Goal: Communication & Community: Answer question/provide support

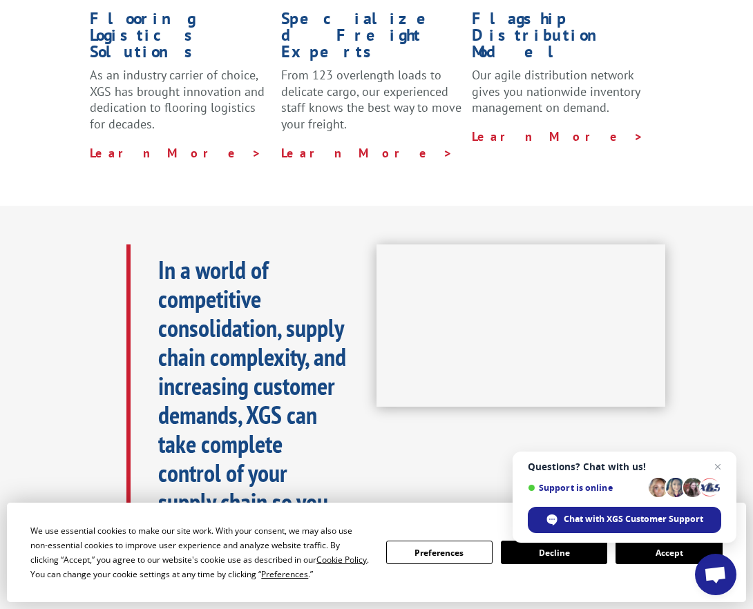
scroll to position [456, 0]
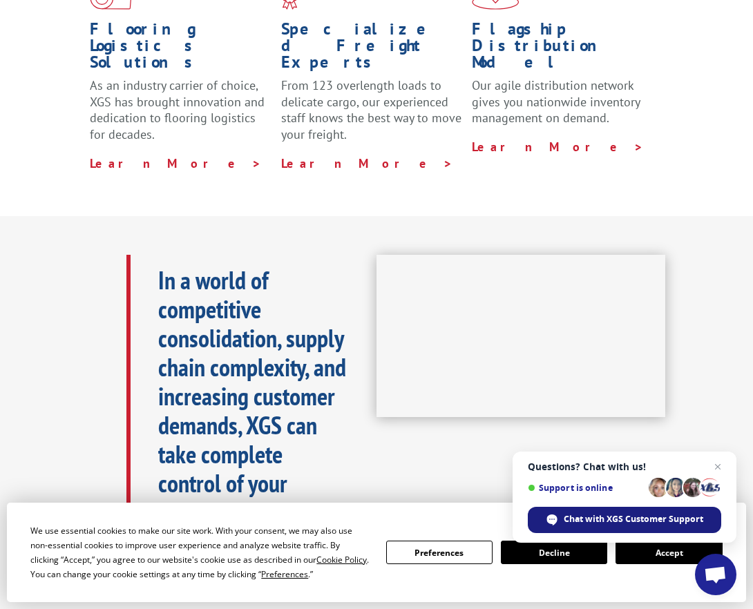
click at [611, 522] on span "Chat with XGS Customer Support" at bounding box center [634, 519] width 140 height 12
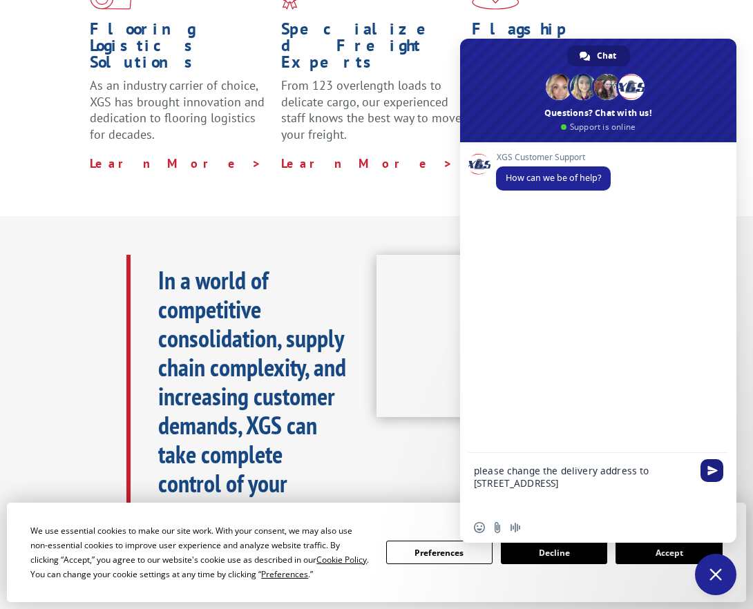
type textarea "please change the delivery address to [STREET_ADDRESS]"
click at [712, 474] on span "Send" at bounding box center [712, 471] width 10 height 10
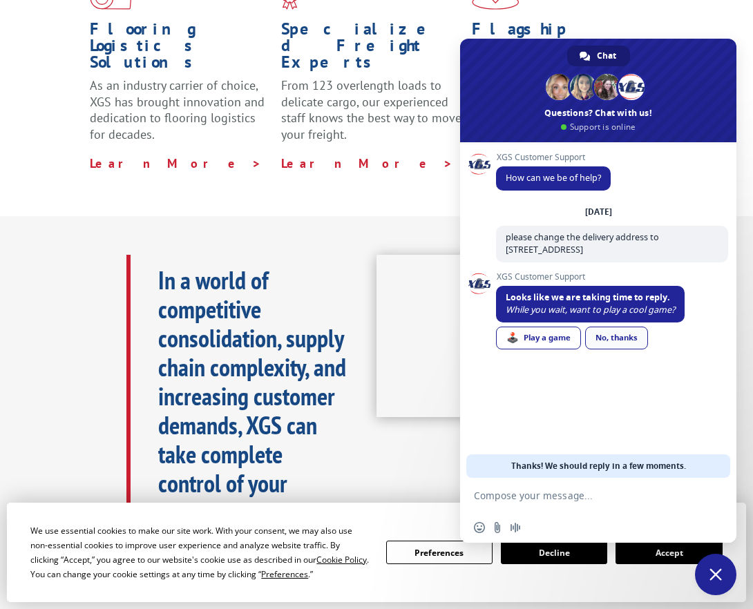
click at [629, 338] on link "No, thanks" at bounding box center [616, 338] width 63 height 23
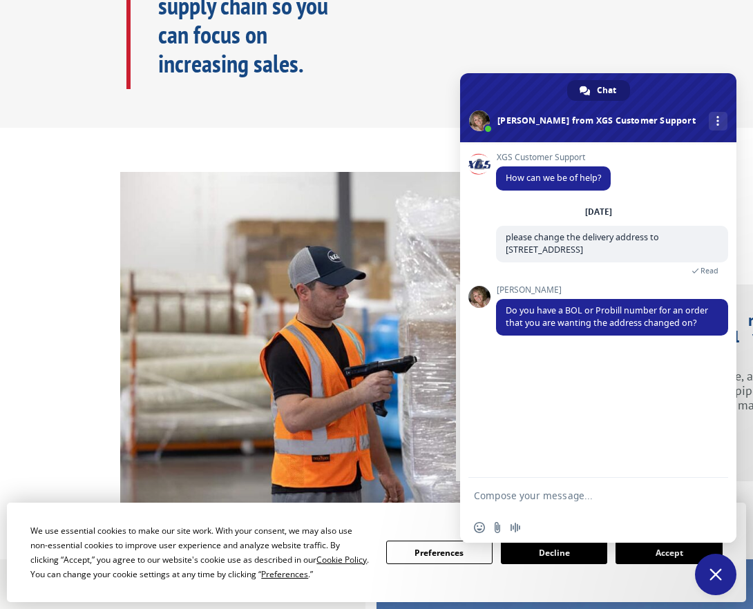
scroll to position [966, 0]
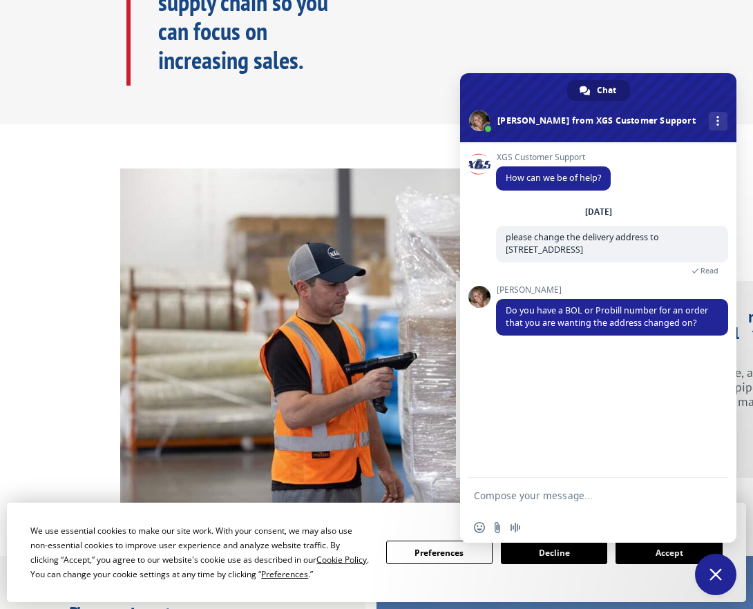
click at [493, 376] on div "XGS Customer Support How can we be of help? [DATE] please change the delivery a…" at bounding box center [598, 310] width 276 height 336
type textarea "1221569866"
click at [714, 498] on span "Send" at bounding box center [712, 495] width 10 height 10
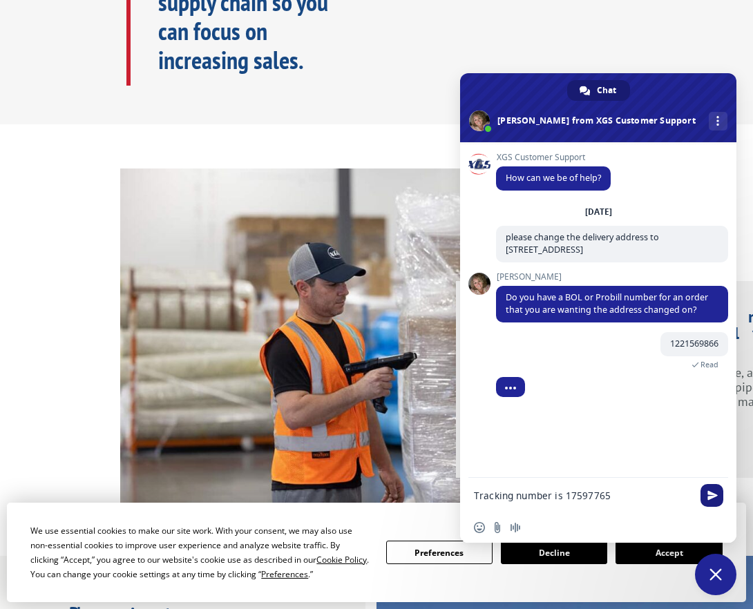
type textarea "Tracking number is 17597765"
click at [716, 499] on span "Send" at bounding box center [712, 495] width 10 height 10
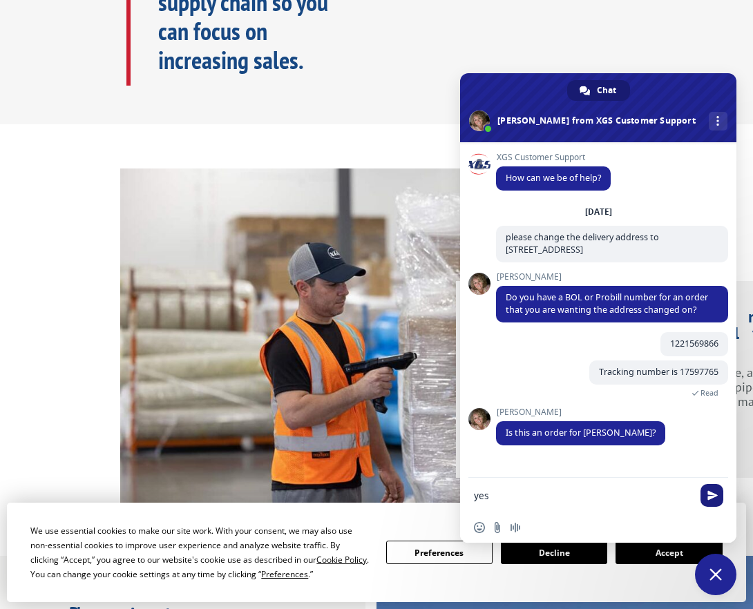
type textarea "yes"
click at [711, 492] on span "Send" at bounding box center [712, 495] width 10 height 10
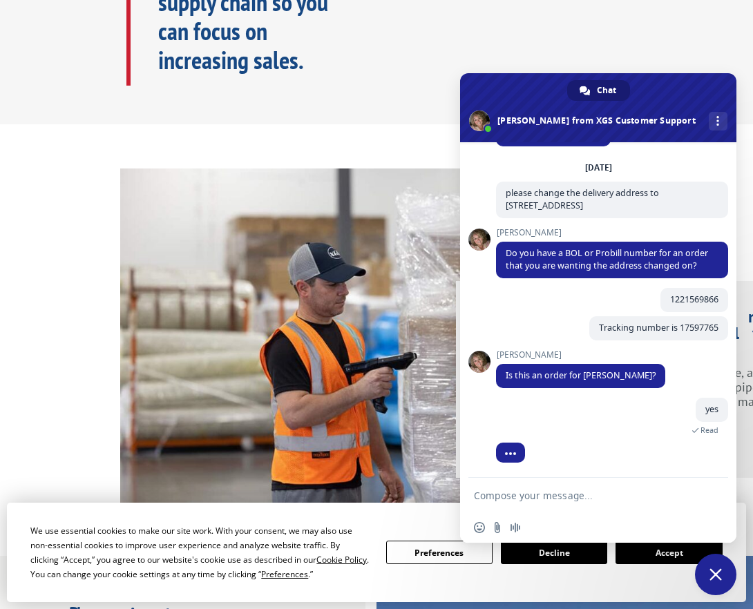
scroll to position [77, 0]
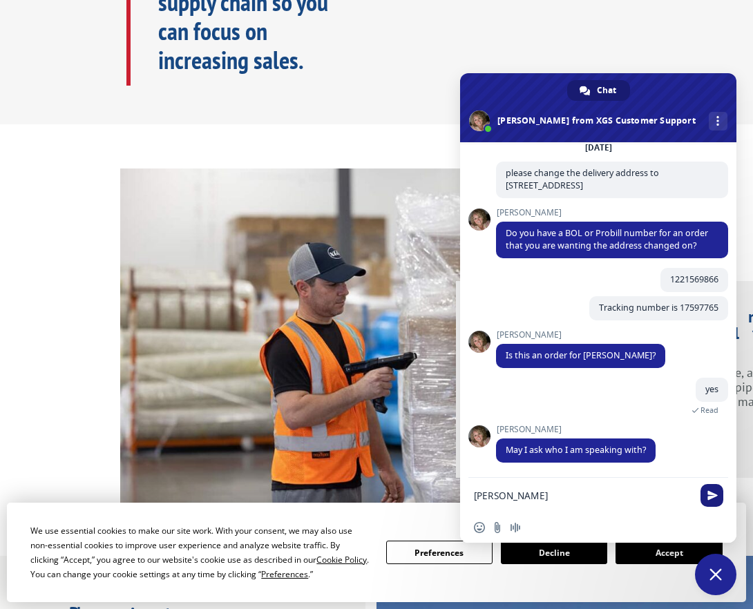
type textarea "[PERSON_NAME]"
click at [711, 500] on span "Send" at bounding box center [712, 495] width 10 height 10
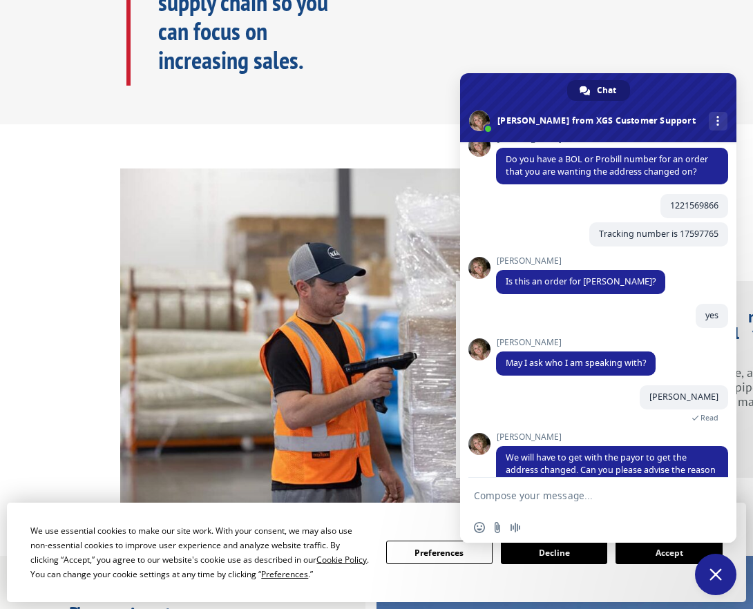
scroll to position [220, 0]
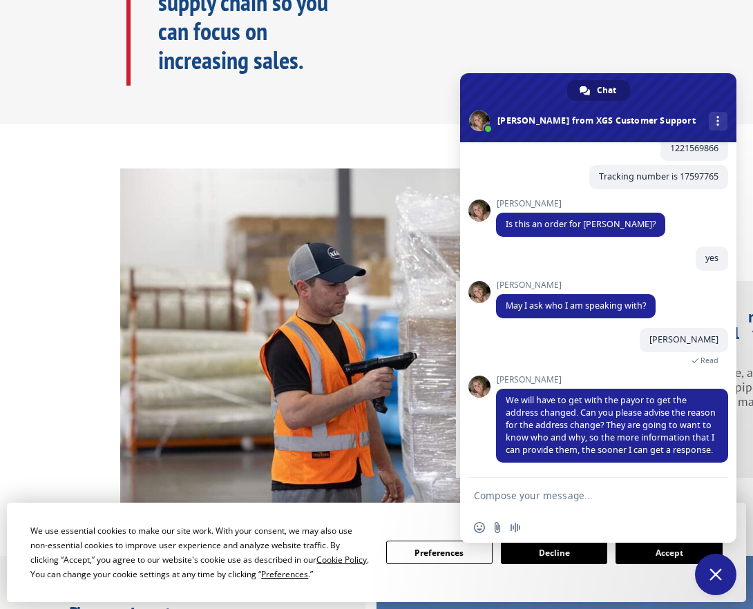
click at [575, 493] on textarea "Compose your message..." at bounding box center [584, 495] width 221 height 35
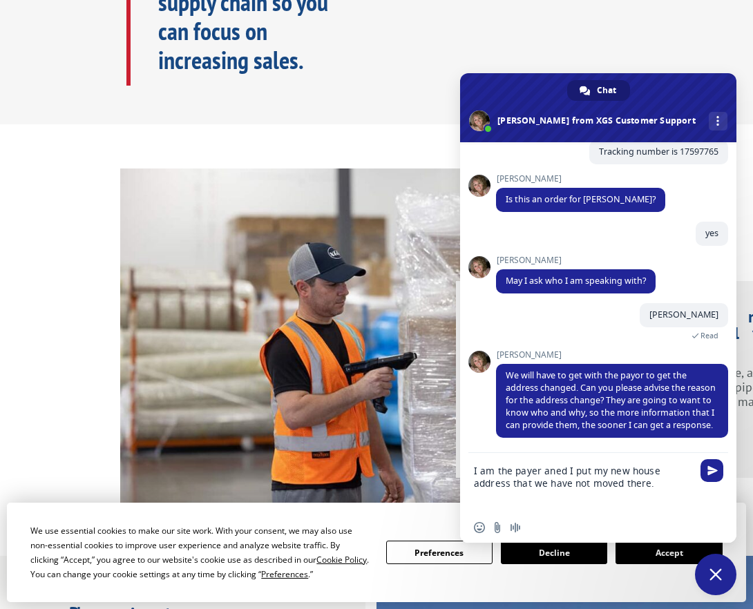
drag, startPoint x: 552, startPoint y: 469, endPoint x: 566, endPoint y: 475, distance: 15.1
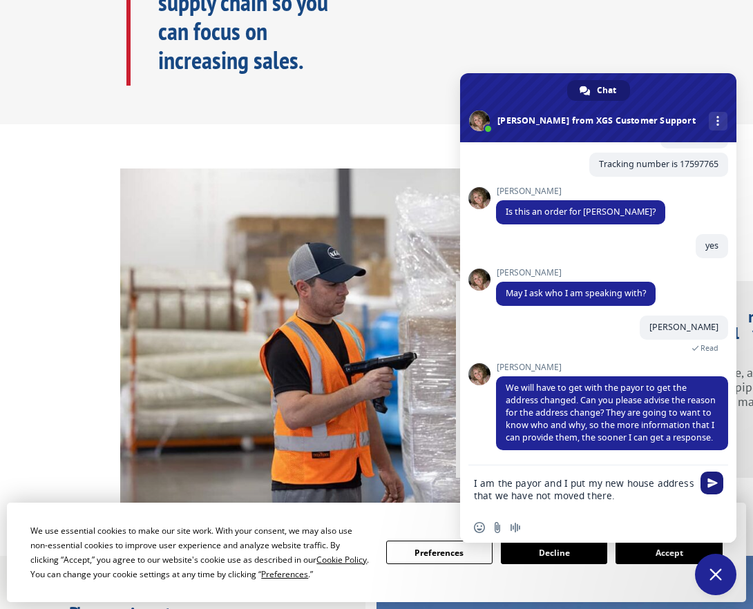
type textarea "I am the payor and I put my new house address that we have not moved there."
click at [706, 484] on span "Send" at bounding box center [711, 483] width 23 height 23
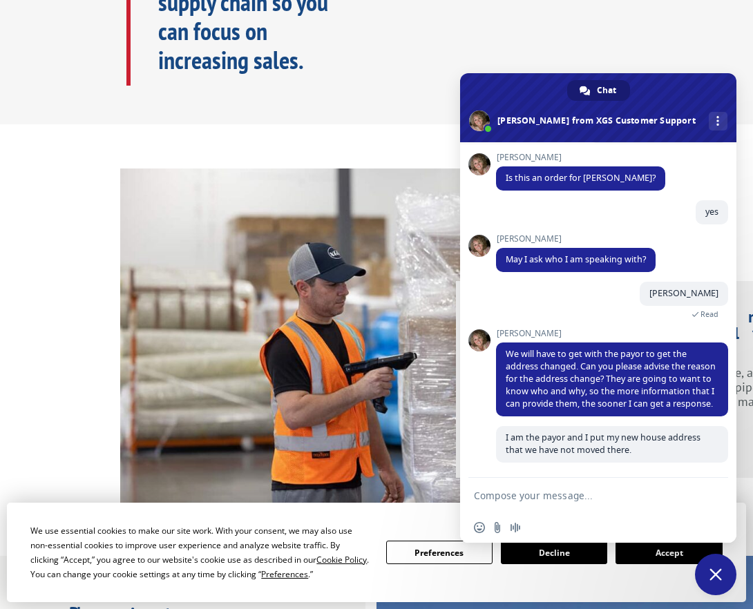
scroll to position [267, 0]
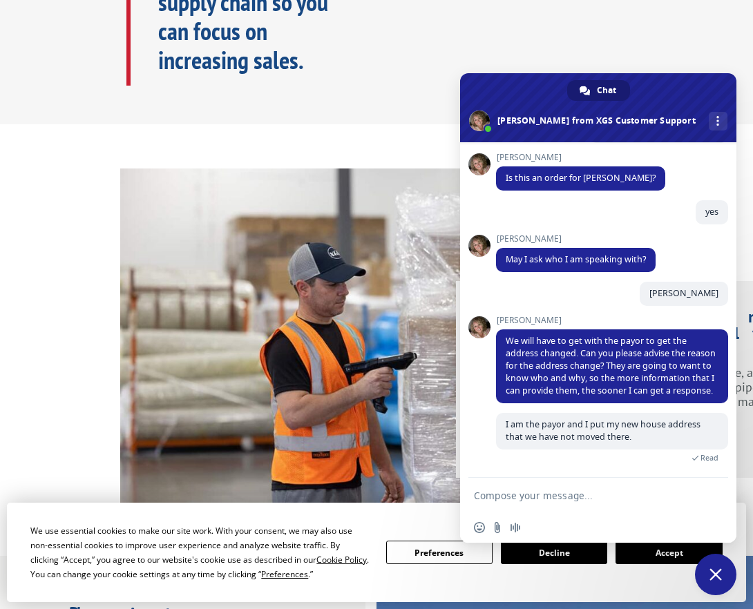
click at [519, 490] on textarea "Compose your message..." at bounding box center [584, 495] width 221 height 35
type textarea "That was my mistake"
click at [714, 498] on span "Send" at bounding box center [712, 495] width 10 height 10
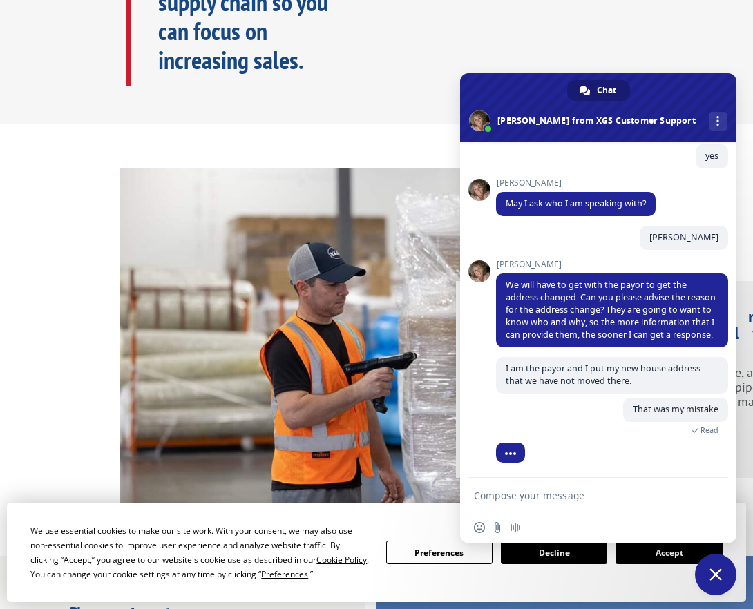
scroll to position [367, 0]
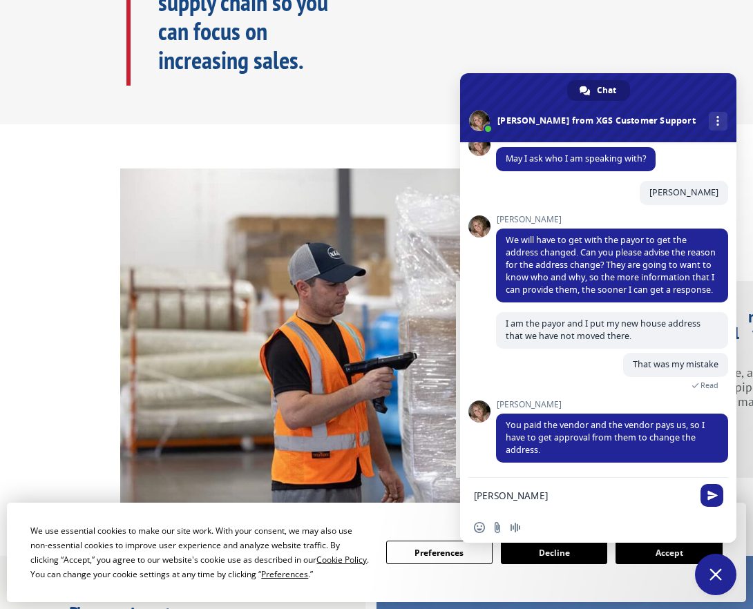
type textarea "[PERSON_NAME],"
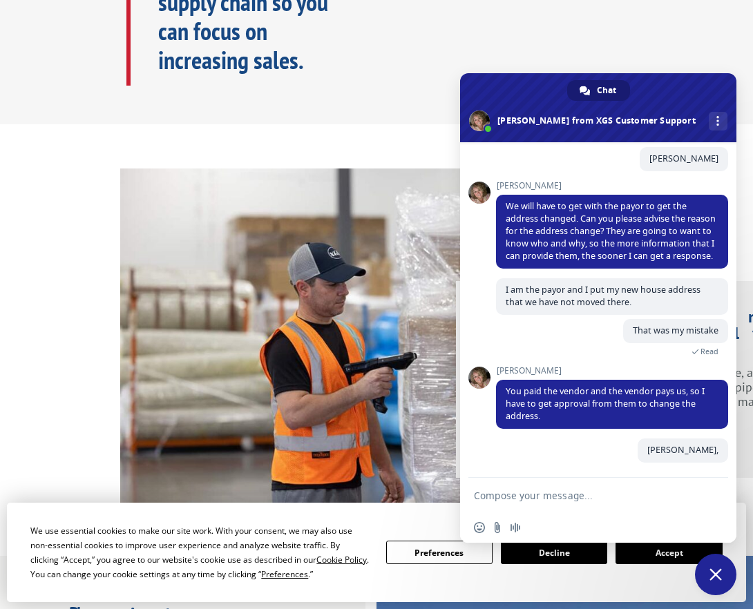
scroll to position [401, 0]
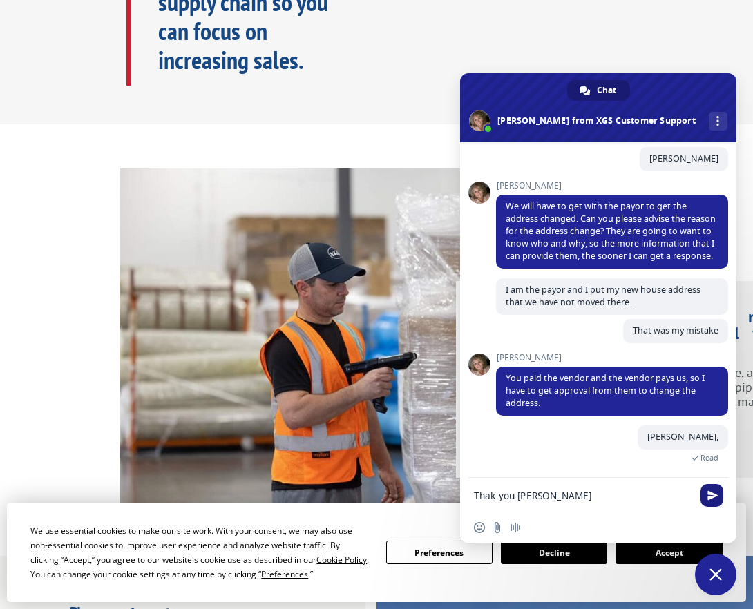
type textarea "Thak you [PERSON_NAME]"
click at [711, 493] on span "Send" at bounding box center [712, 495] width 10 height 10
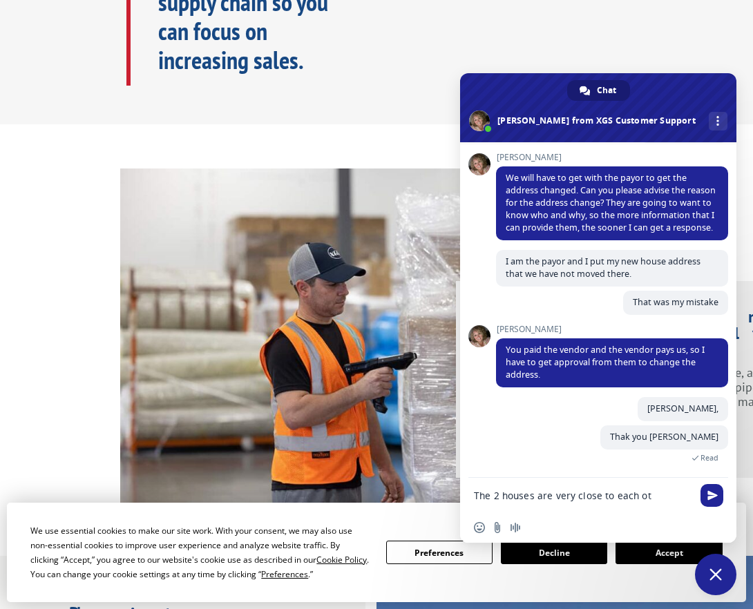
scroll to position [442, 0]
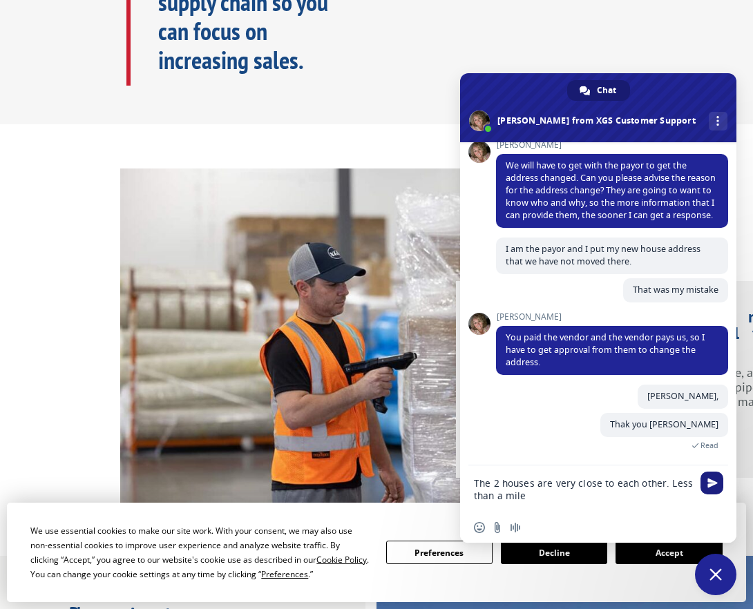
type textarea "The 2 houses are very close to each other. Less than a mile"
click at [716, 483] on span "Send" at bounding box center [712, 483] width 10 height 10
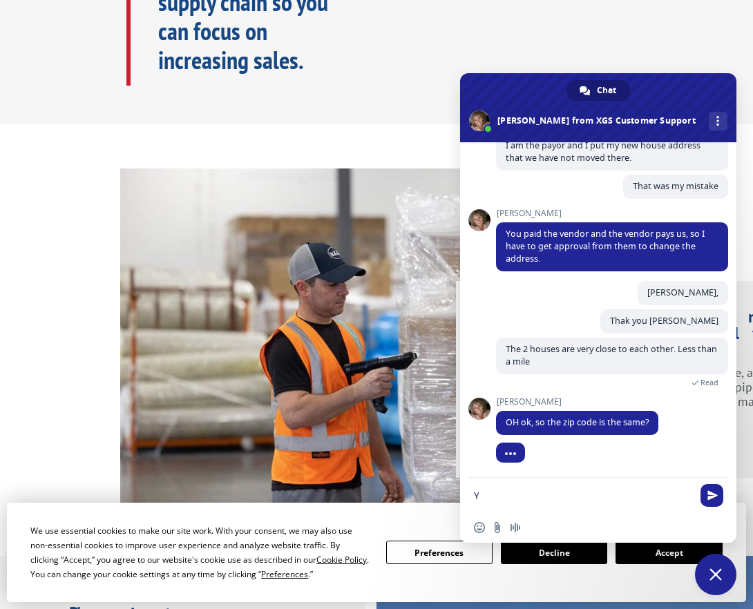
scroll to position [559, 0]
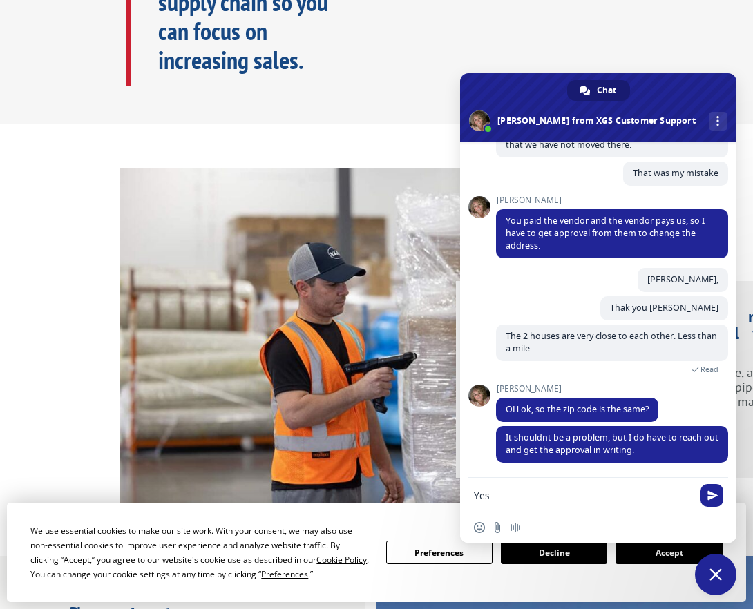
type textarea "Yes"
click at [663, 555] on button "Accept" at bounding box center [668, 552] width 106 height 23
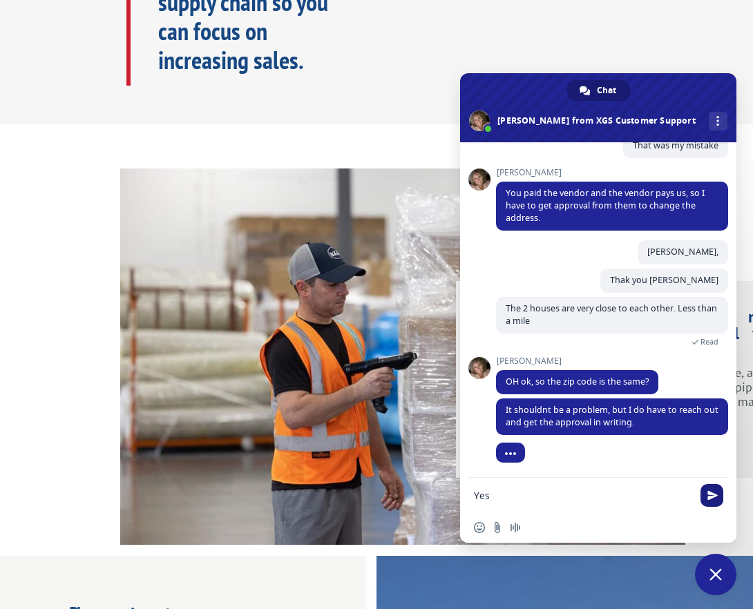
click at [709, 496] on span "Send" at bounding box center [712, 495] width 10 height 10
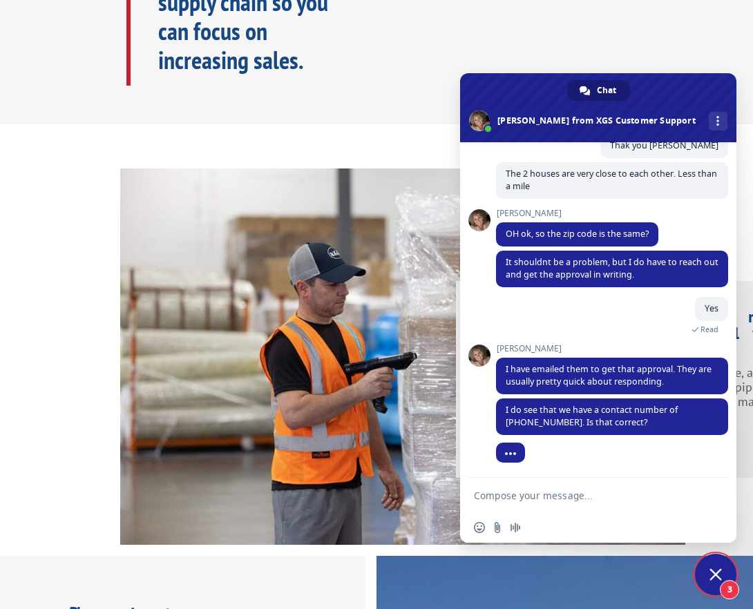
scroll to position [734, 0]
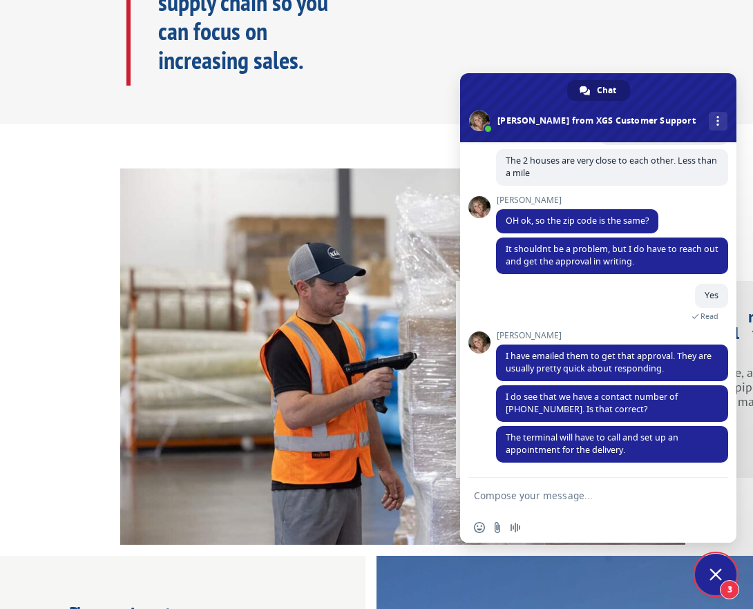
click at [69, 299] on div "Optimize your revenue with innovative supply chain solutions. XGS makes the sup…" at bounding box center [376, 357] width 753 height 376
click at [488, 499] on textarea "Compose your message..." at bounding box center [584, 495] width 221 height 35
type textarea "yes"
click at [713, 499] on span "Send" at bounding box center [712, 495] width 10 height 10
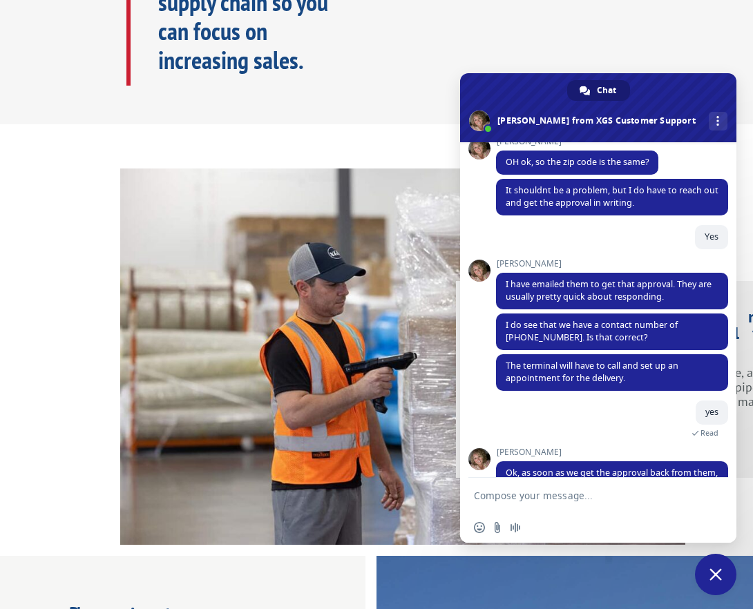
scroll to position [841, 0]
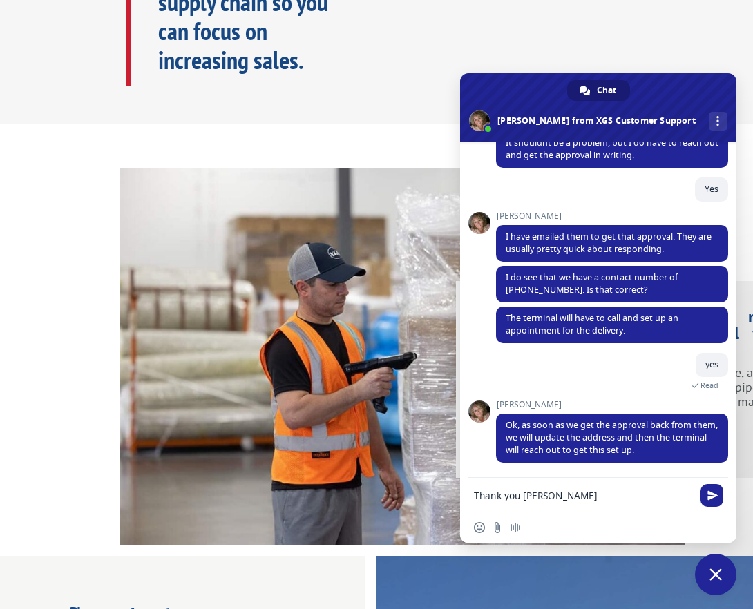
type textarea "Thank you [PERSON_NAME],"
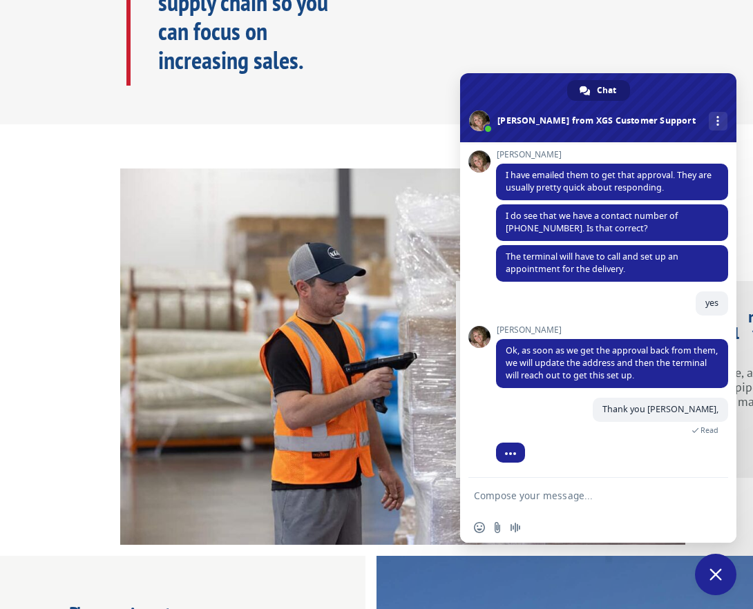
scroll to position [972, 0]
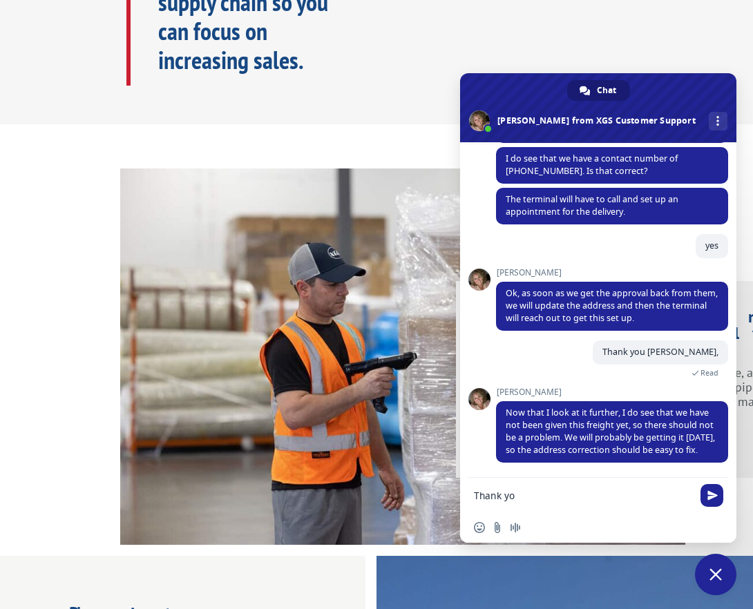
type textarea "Thank you"
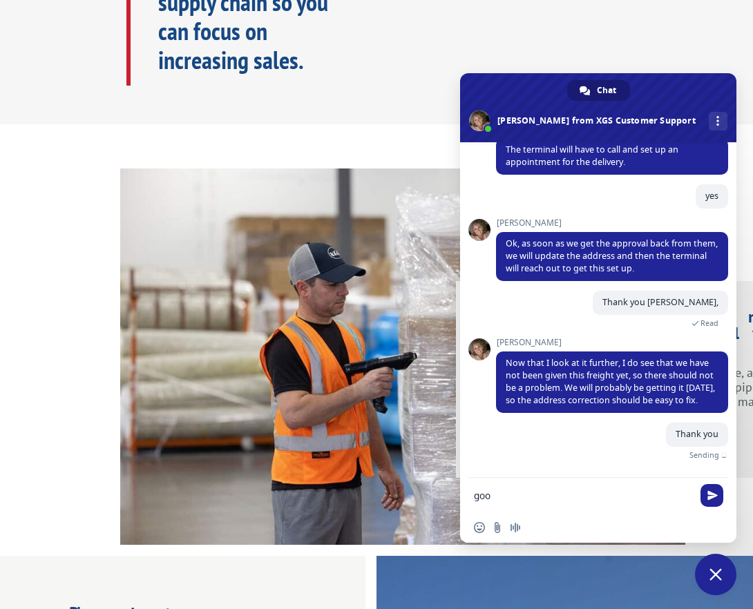
scroll to position [1006, 0]
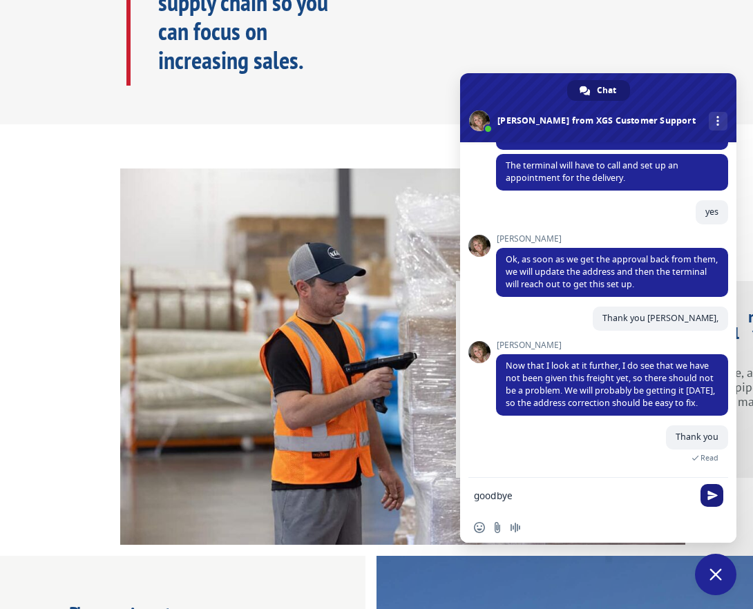
type textarea "goodbye"
click at [714, 493] on span "Send" at bounding box center [712, 495] width 10 height 10
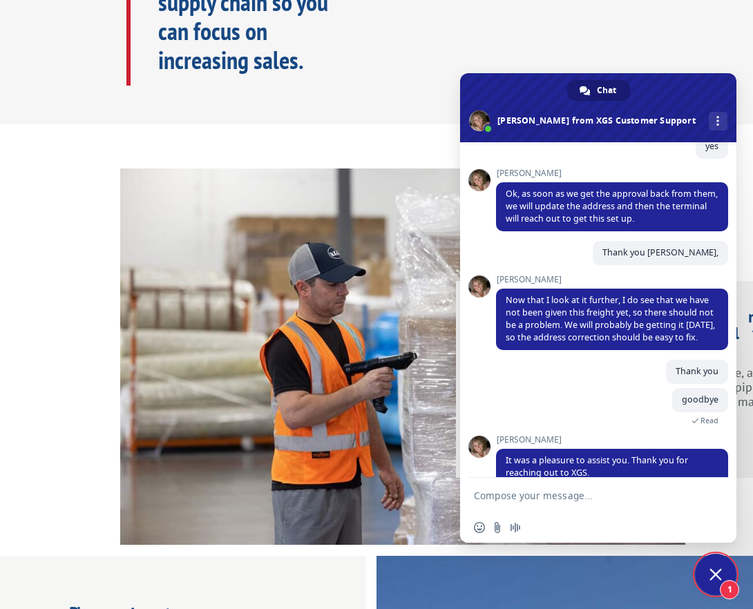
scroll to position [1173, 0]
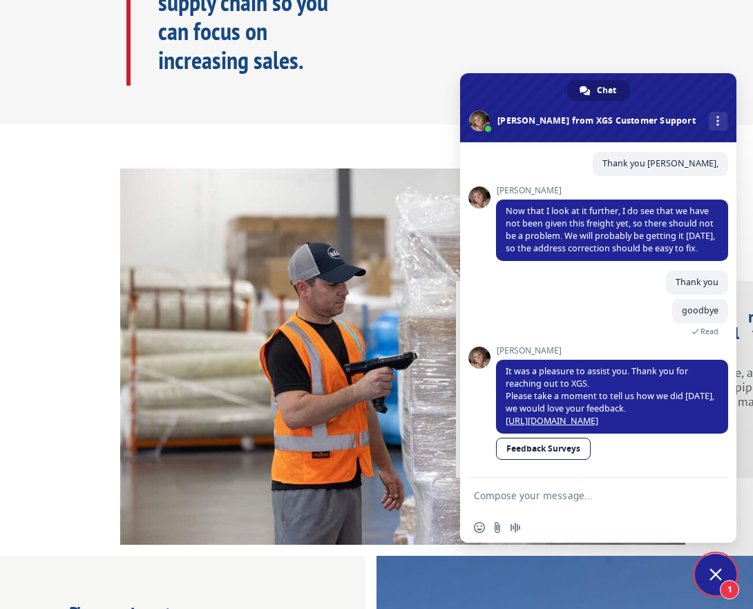
click at [77, 412] on div "Optimize your revenue with innovative supply chain solutions. XGS makes the sup…" at bounding box center [376, 357] width 753 height 376
